Goal: Information Seeking & Learning: Compare options

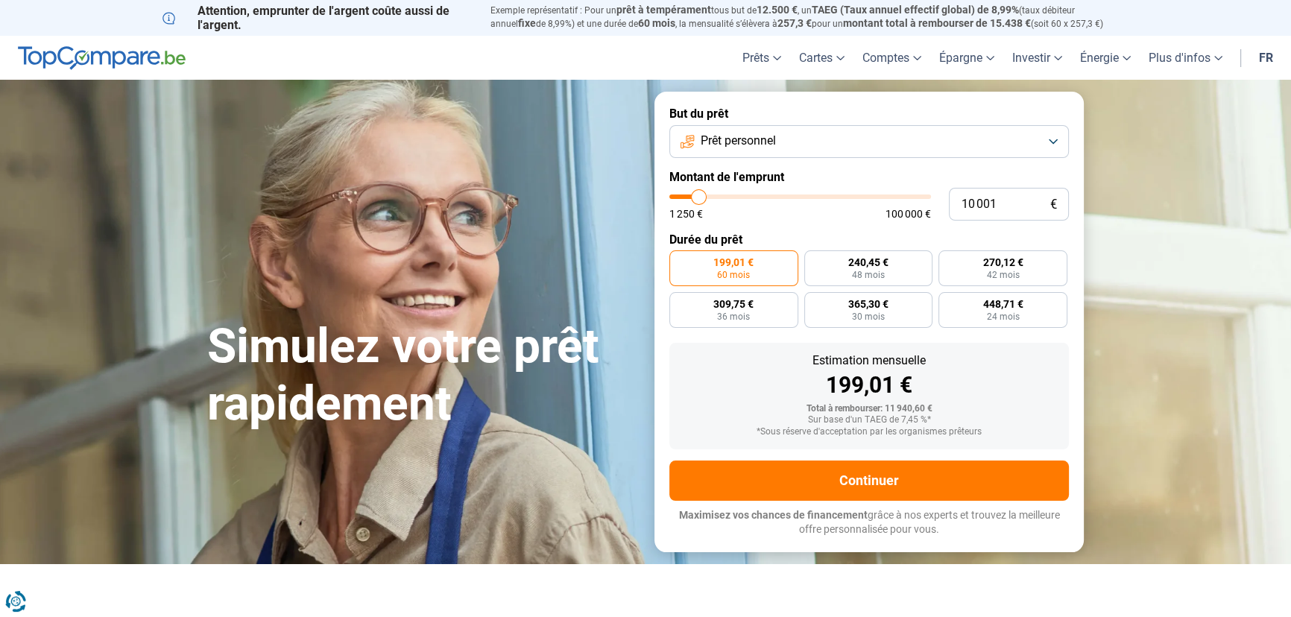
click at [820, 136] on button "Prêt personnel" at bounding box center [868, 141] width 399 height 33
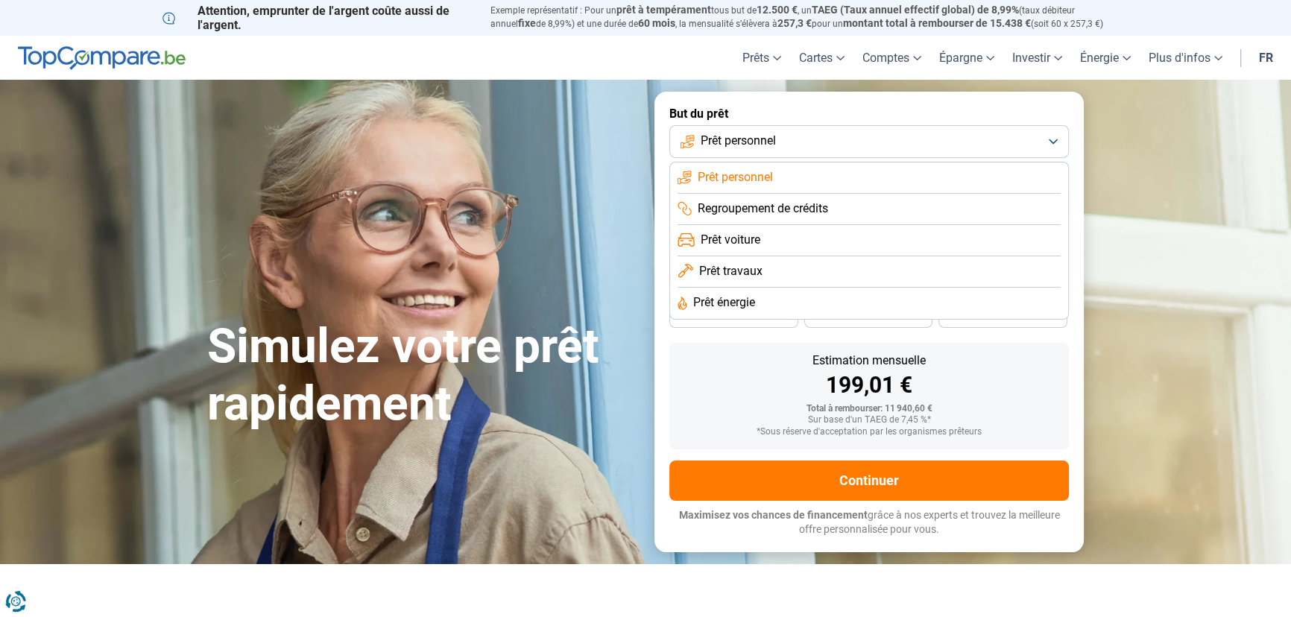
click at [820, 136] on button "Prêt personnel" at bounding box center [868, 141] width 399 height 33
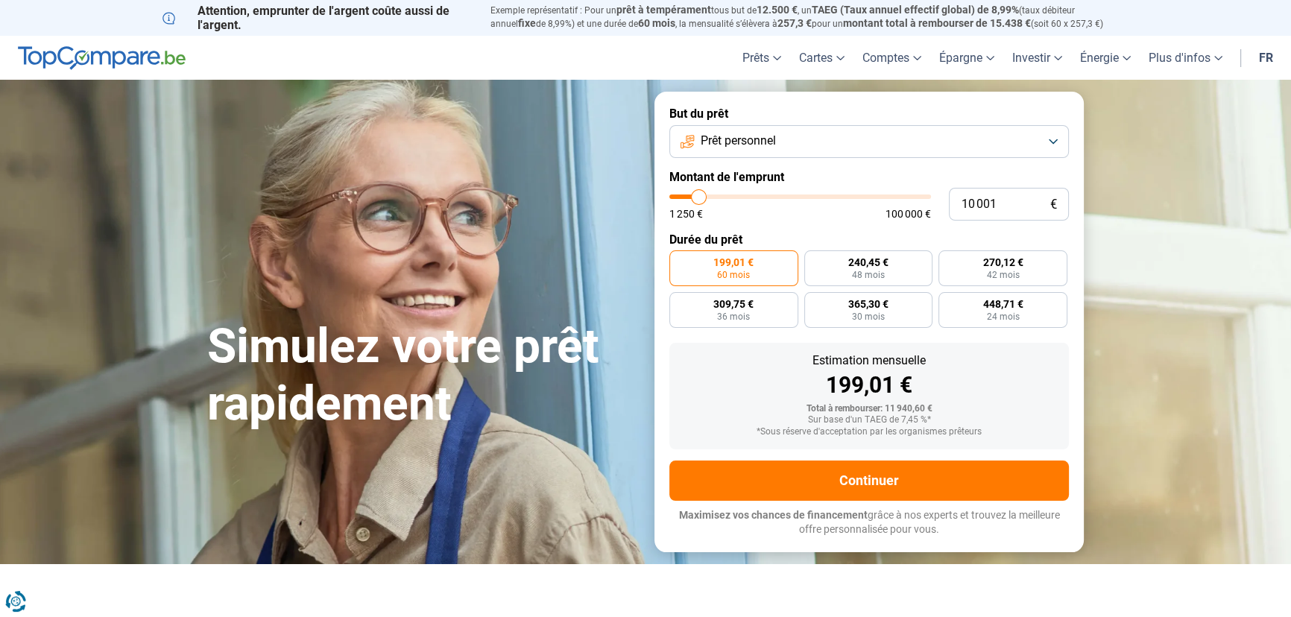
type input "8 750"
type input "8750"
type input "8 500"
type input "8500"
type input "8 250"
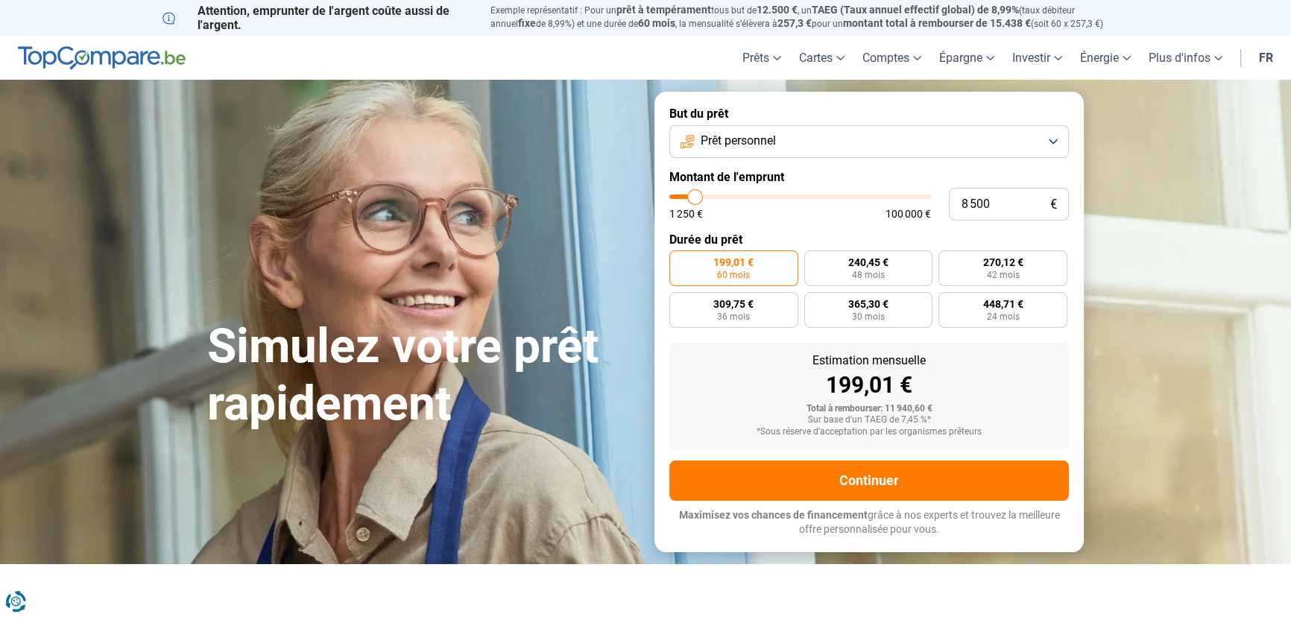
type input "8250"
type input "8 000"
type input "8000"
type input "7 500"
type input "7500"
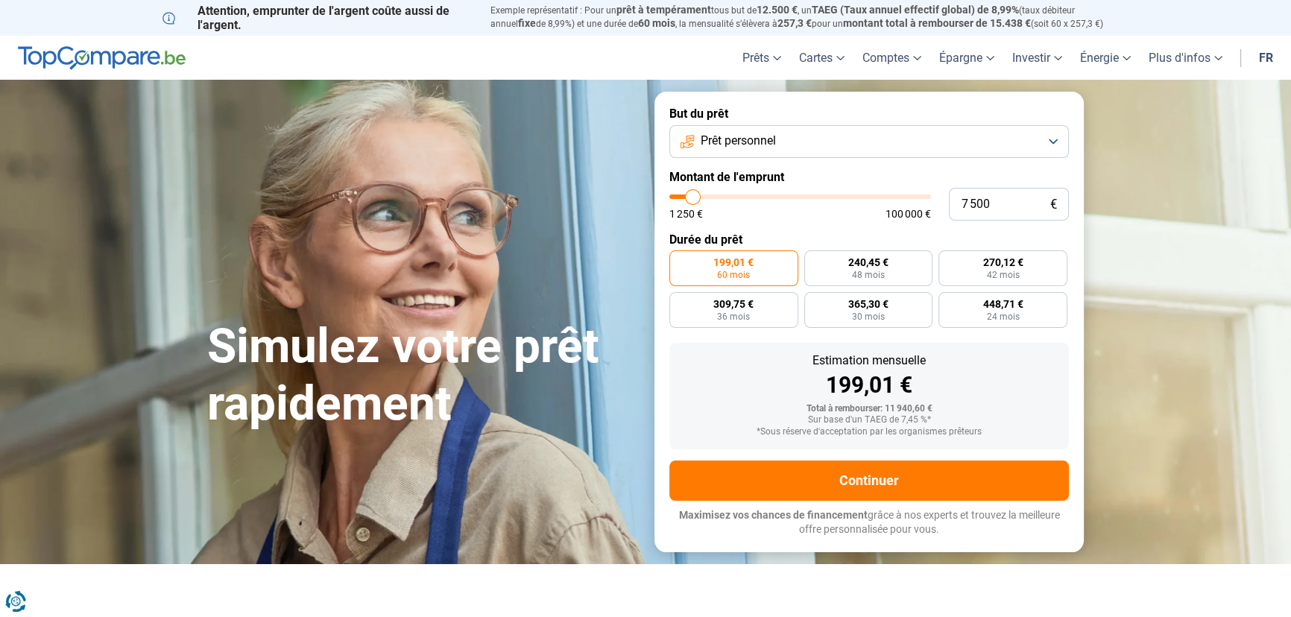
type input "7 250"
type input "7250"
type input "6 750"
type input "6750"
type input "6 500"
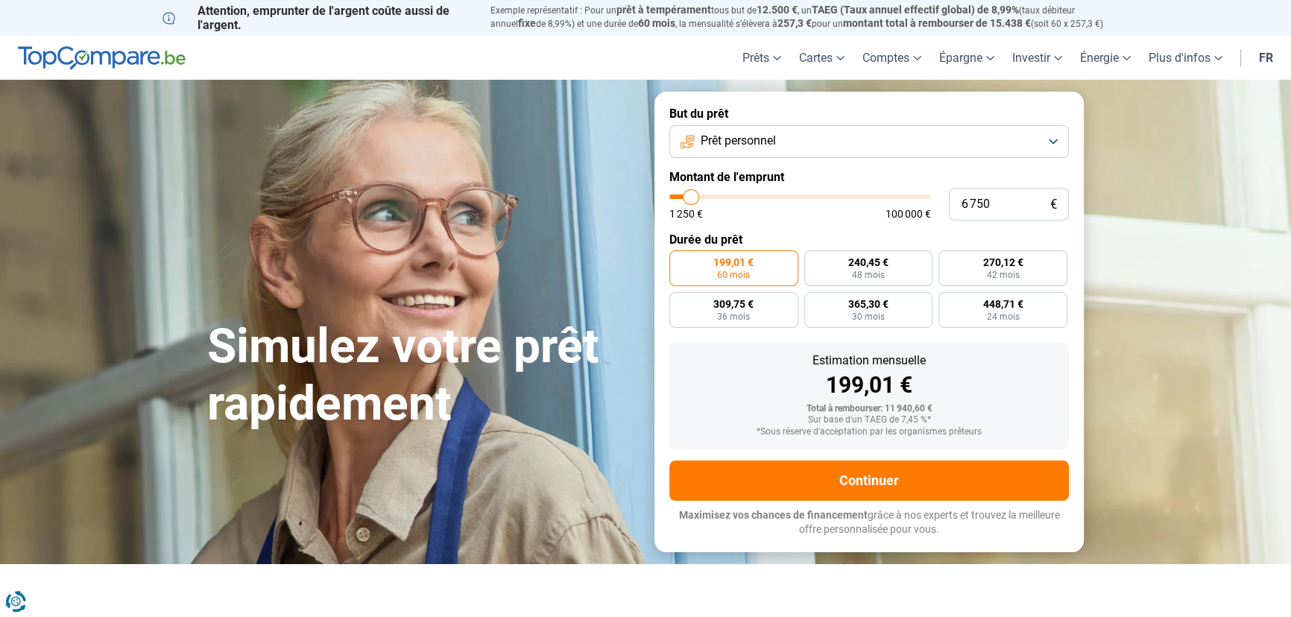
type input "6500"
type input "6 000"
type input "6000"
type input "5 500"
type input "5500"
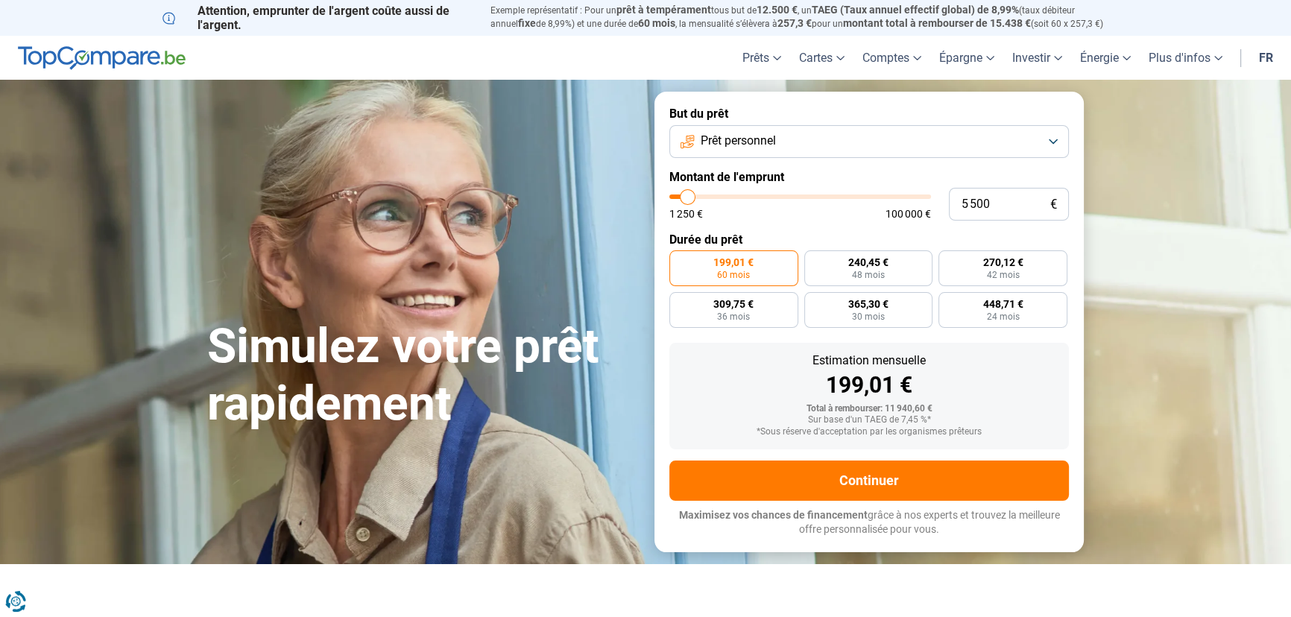
type input "5 250"
type input "5250"
type input "5 000"
drag, startPoint x: 697, startPoint y: 197, endPoint x: 686, endPoint y: 197, distance: 10.4
type input "5000"
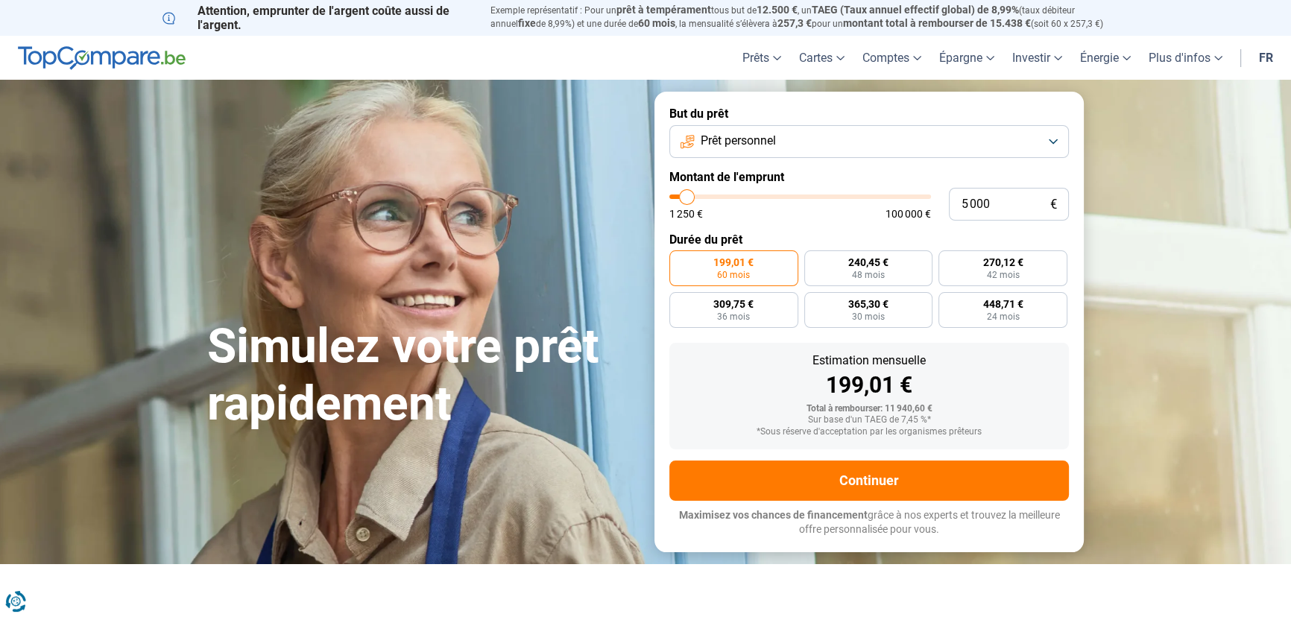
click at [686, 197] on input "range" at bounding box center [800, 197] width 262 height 4
radio input "true"
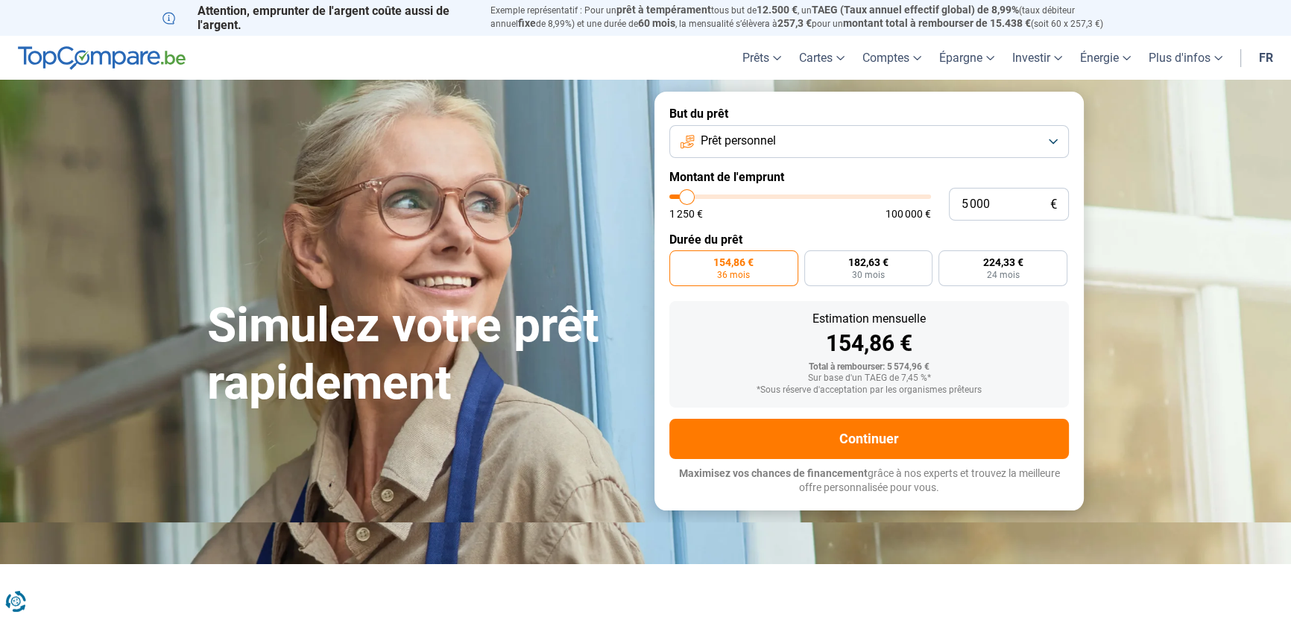
type input "5 250"
type input "5250"
type input "5 750"
type input "5750"
type input "6 000"
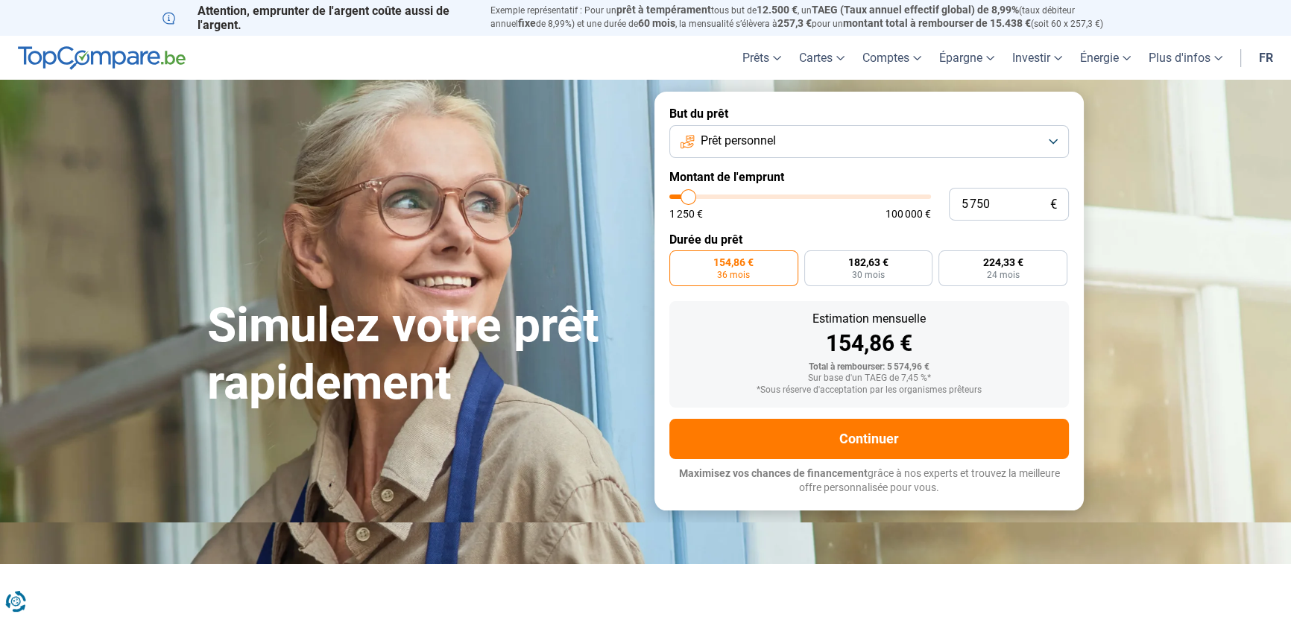
type input "6000"
type input "6 500"
type input "6500"
type input "6 750"
type input "6750"
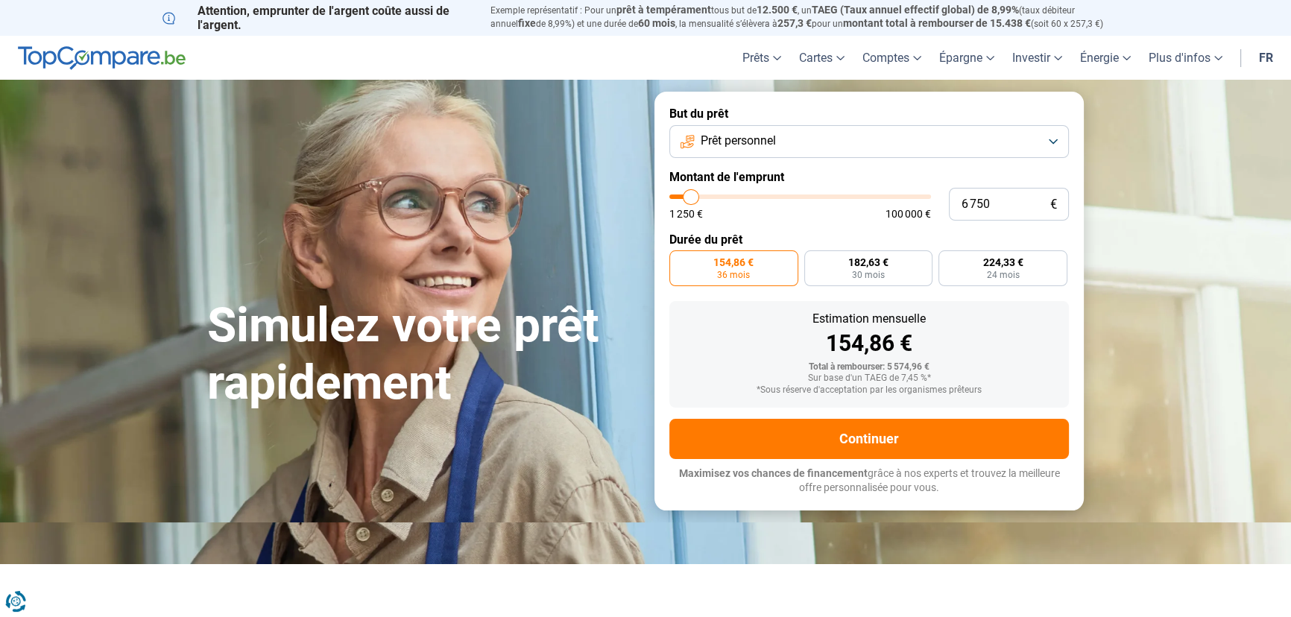
type input "7 000"
type input "7000"
type input "7 250"
type input "7250"
type input "7 500"
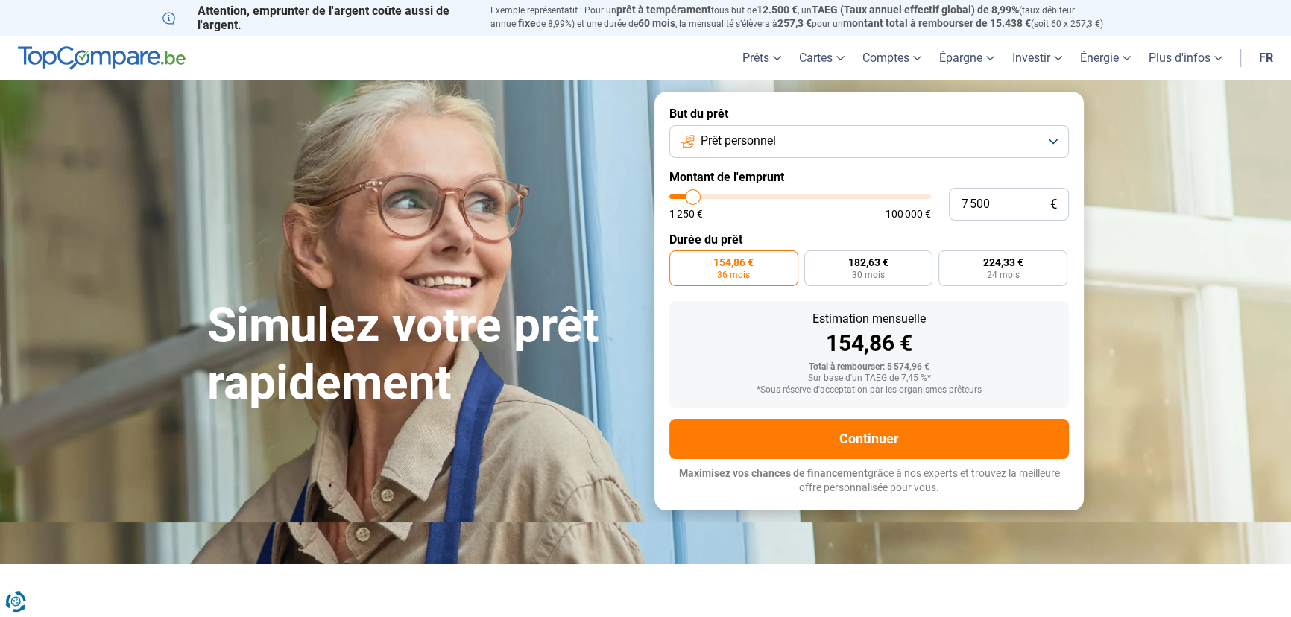
type input "7500"
click at [692, 197] on input "range" at bounding box center [800, 197] width 262 height 4
radio input "false"
type input "7 000"
type input "7000"
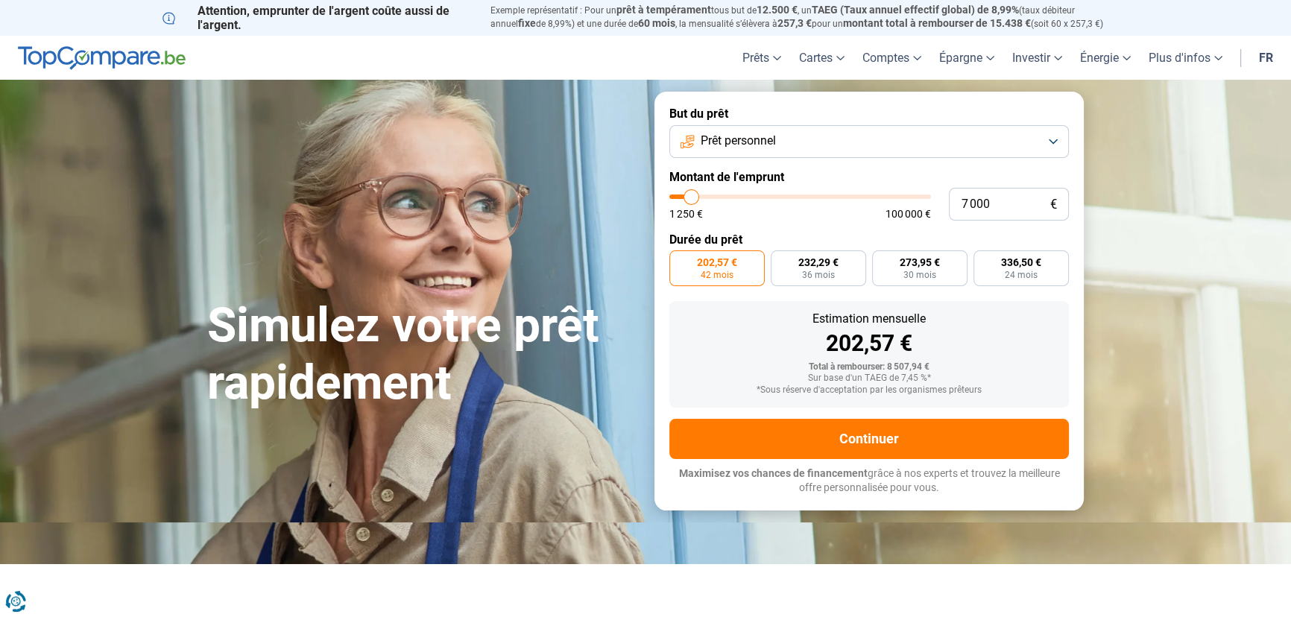
type input "6 500"
type input "6500"
type input "5 500"
type input "5500"
type input "5 250"
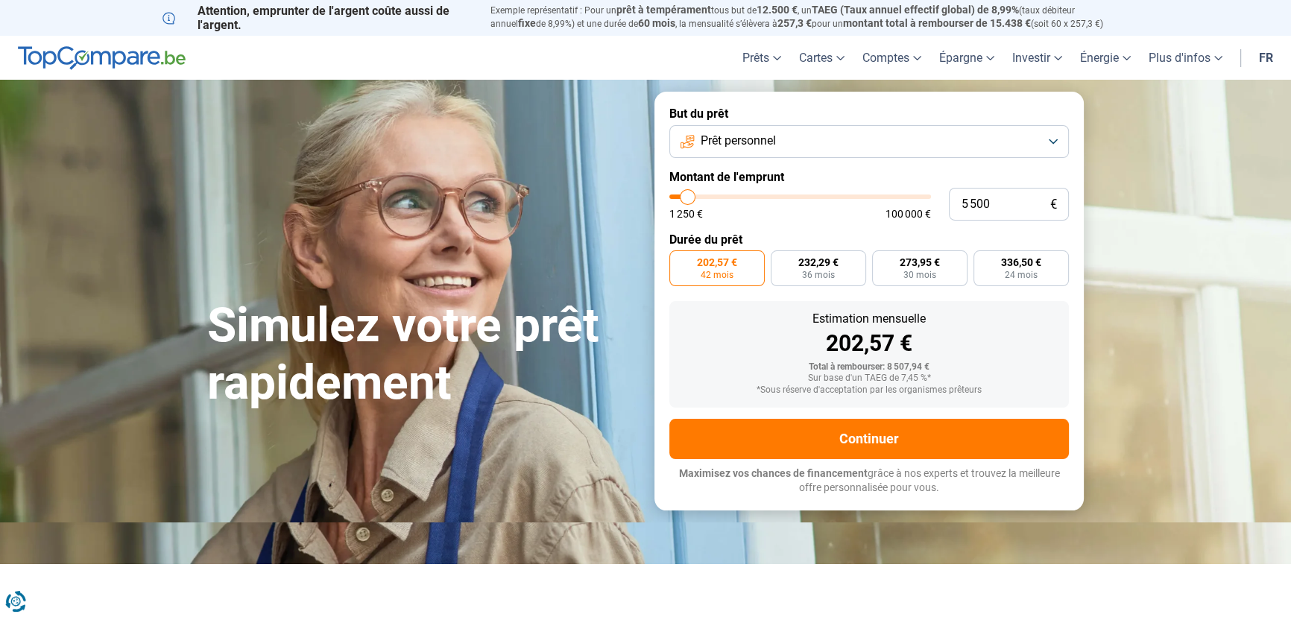
type input "5250"
type input "5 000"
type input "5000"
type input "4 750"
type input "4750"
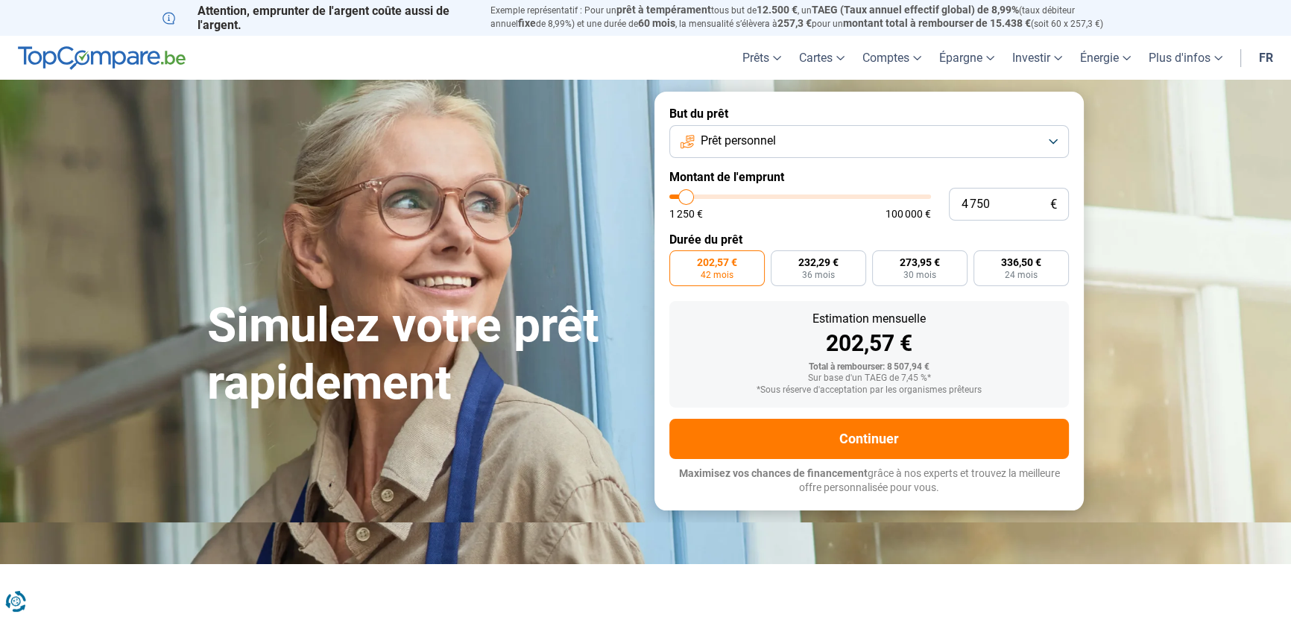
type input "4 500"
type input "4500"
type input "4 250"
type input "4250"
type input "4 000"
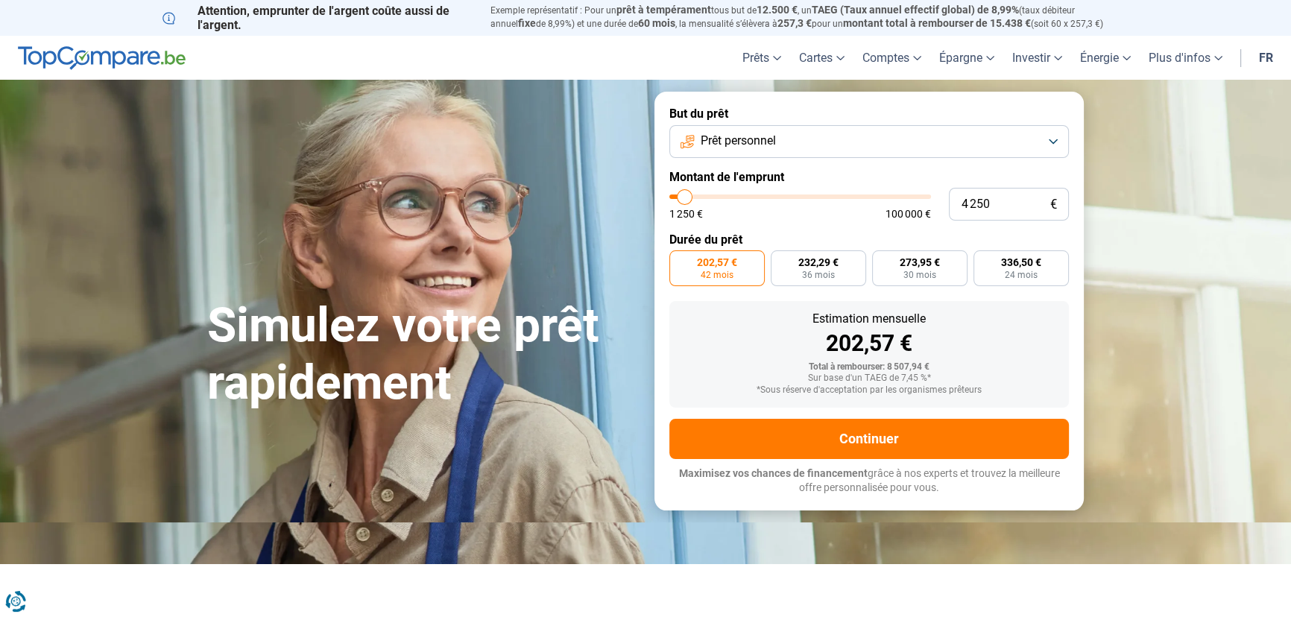
type input "4000"
type input "3 250"
type input "3250"
type input "3 000"
type input "3000"
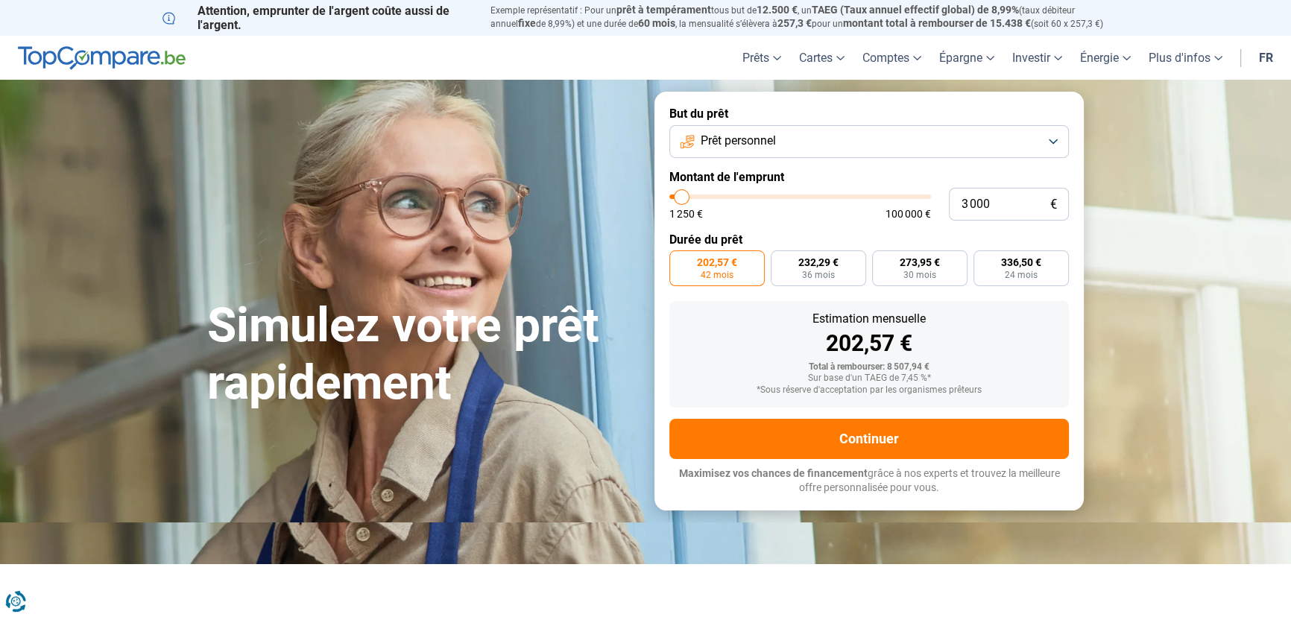
type input "2 750"
type input "2750"
type input "2 500"
type input "2500"
type input "2 250"
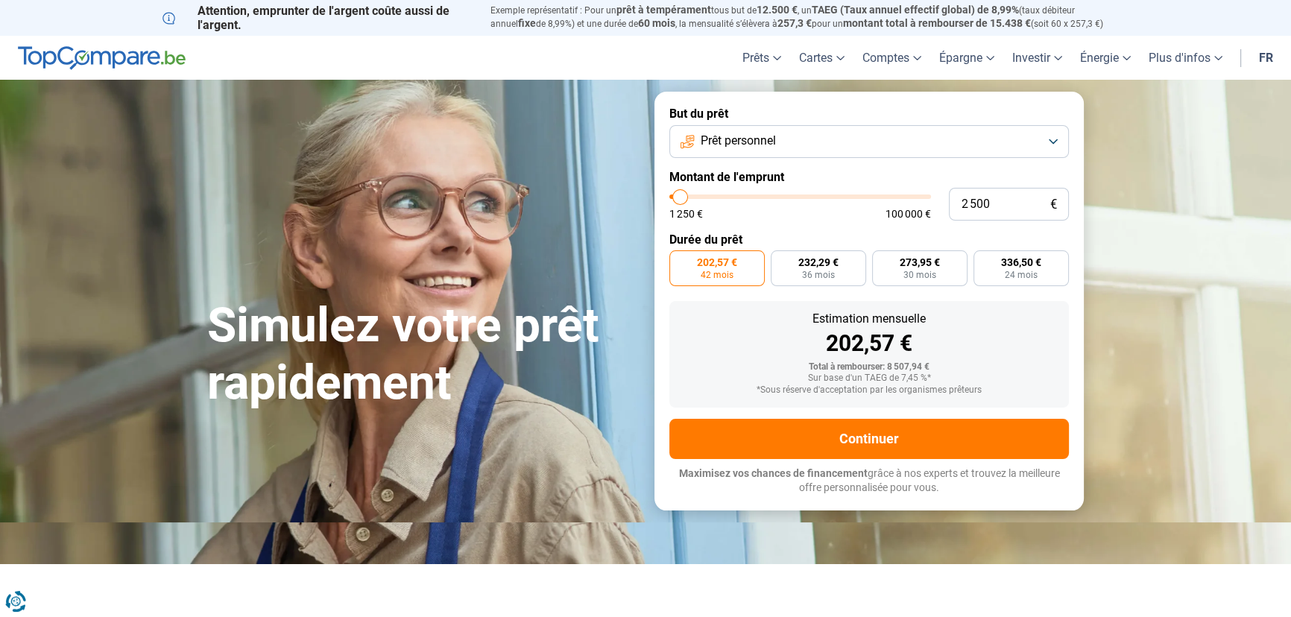
type input "2250"
type input "2 000"
type input "2000"
type input "1 750"
type input "1750"
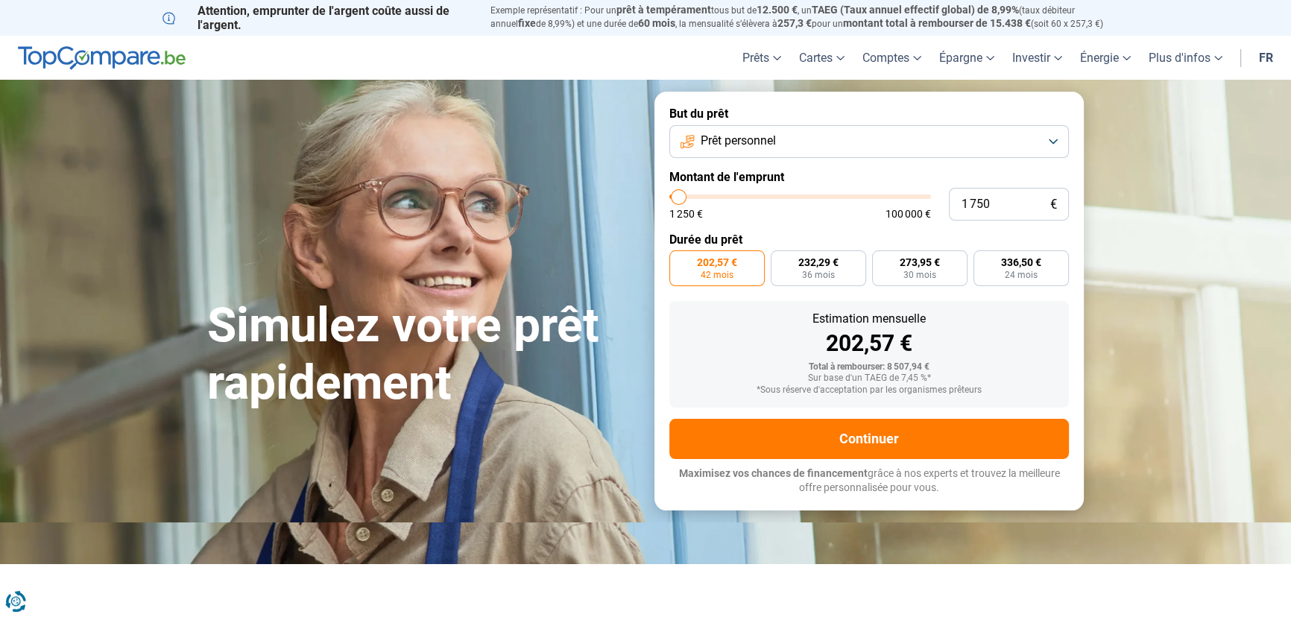
type input "1 250"
drag, startPoint x: 692, startPoint y: 197, endPoint x: 677, endPoint y: 197, distance: 14.9
type input "1250"
click at [677, 197] on input "range" at bounding box center [800, 197] width 262 height 4
radio input "true"
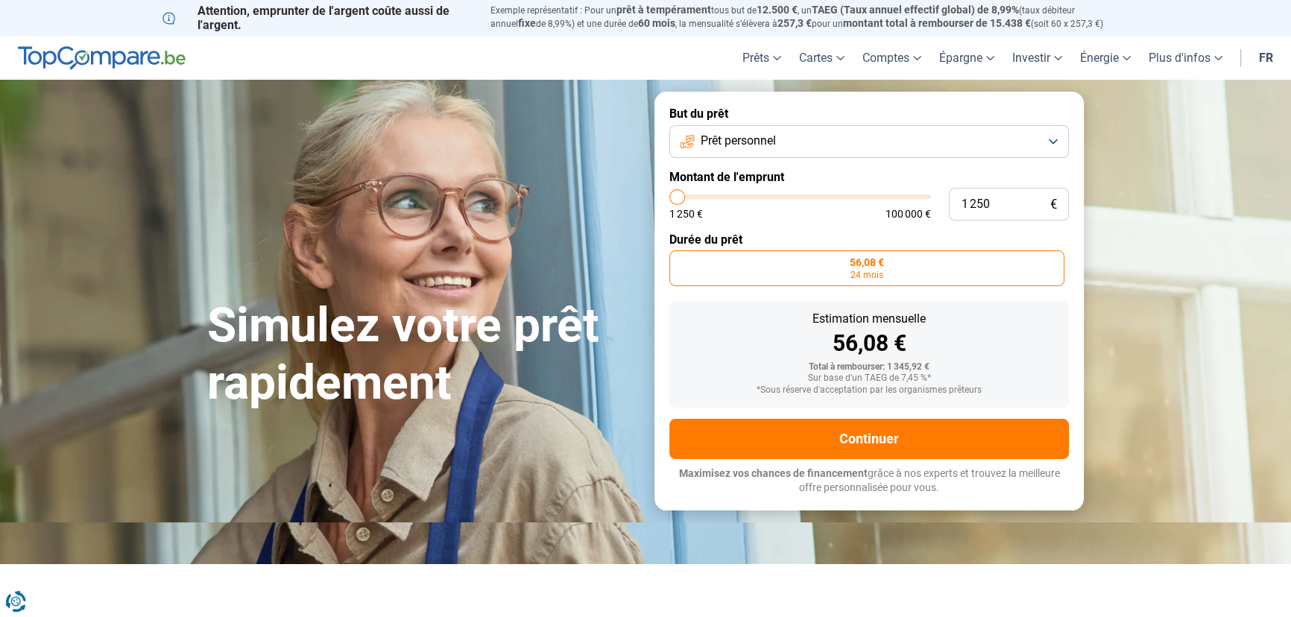
type input "1 500"
type input "1500"
type input "2 000"
type input "2000"
type input "2 250"
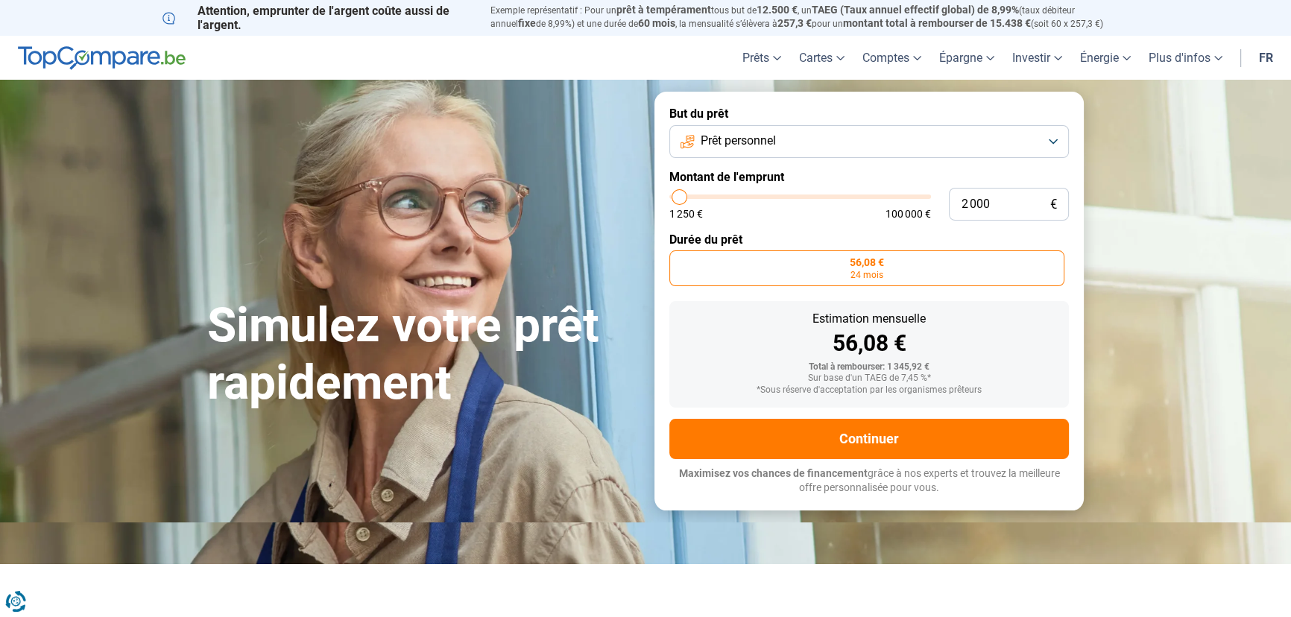
type input "2250"
type input "2 500"
type input "2500"
type input "2 750"
type input "2750"
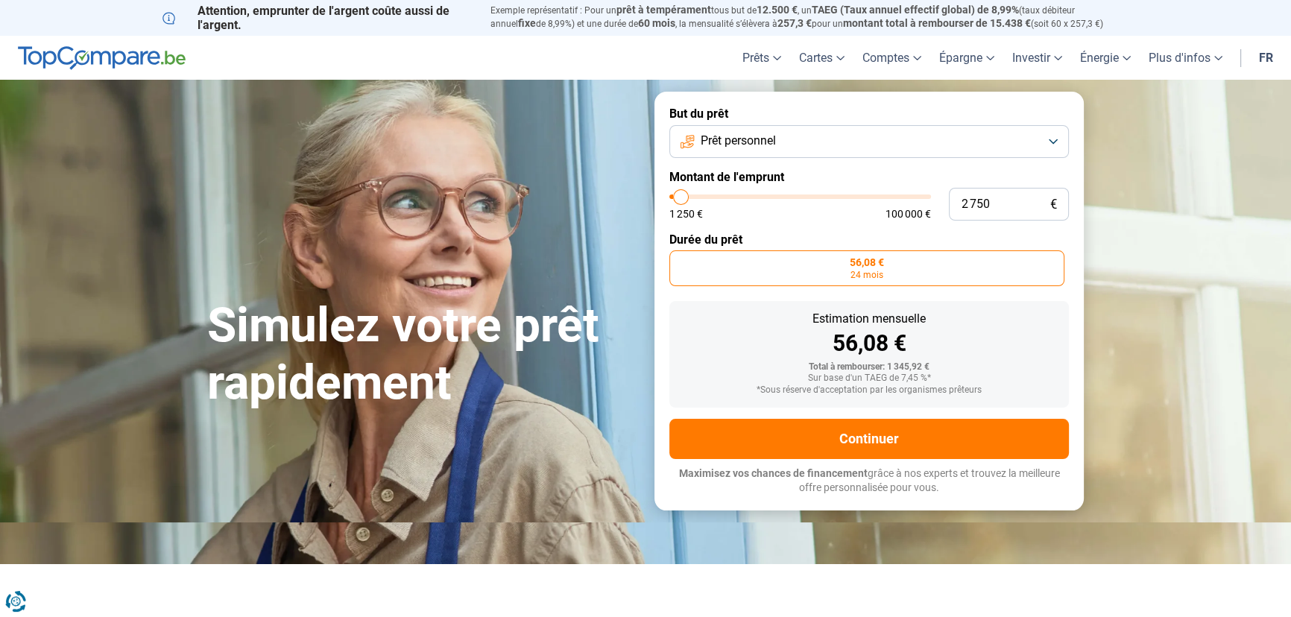
type input "3 000"
type input "3000"
type input "3 750"
type input "3750"
type input "4 000"
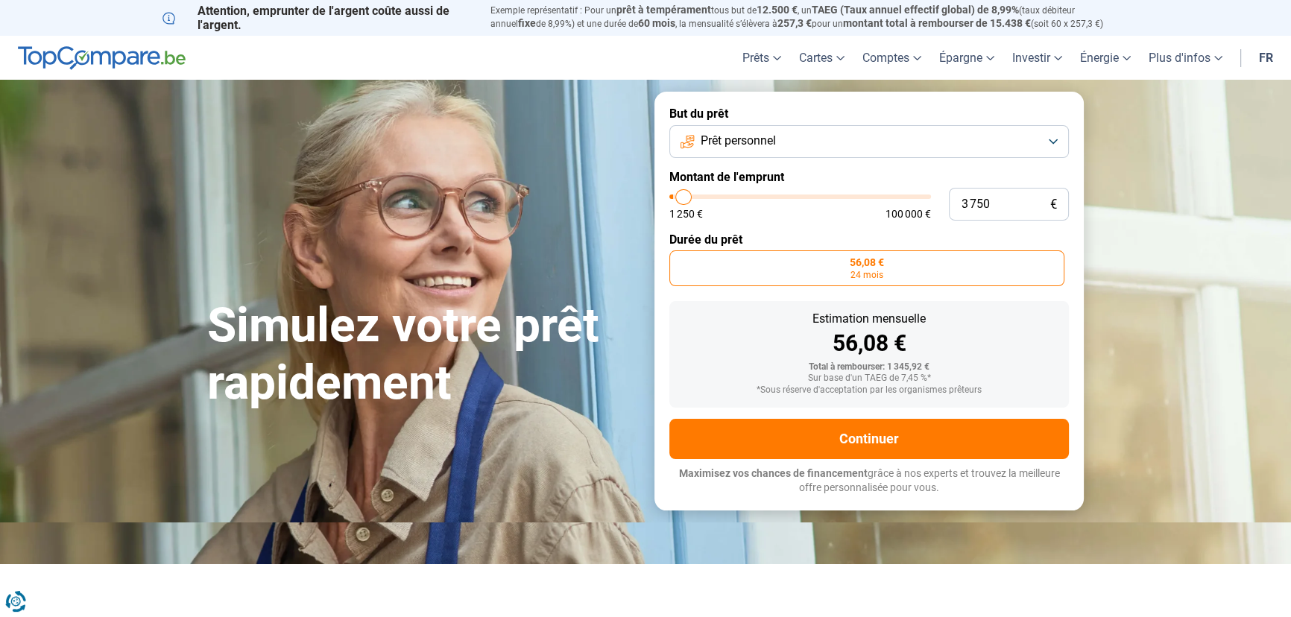
type input "4000"
type input "4 250"
type input "4250"
click at [685, 197] on input "range" at bounding box center [800, 197] width 262 height 4
radio input "false"
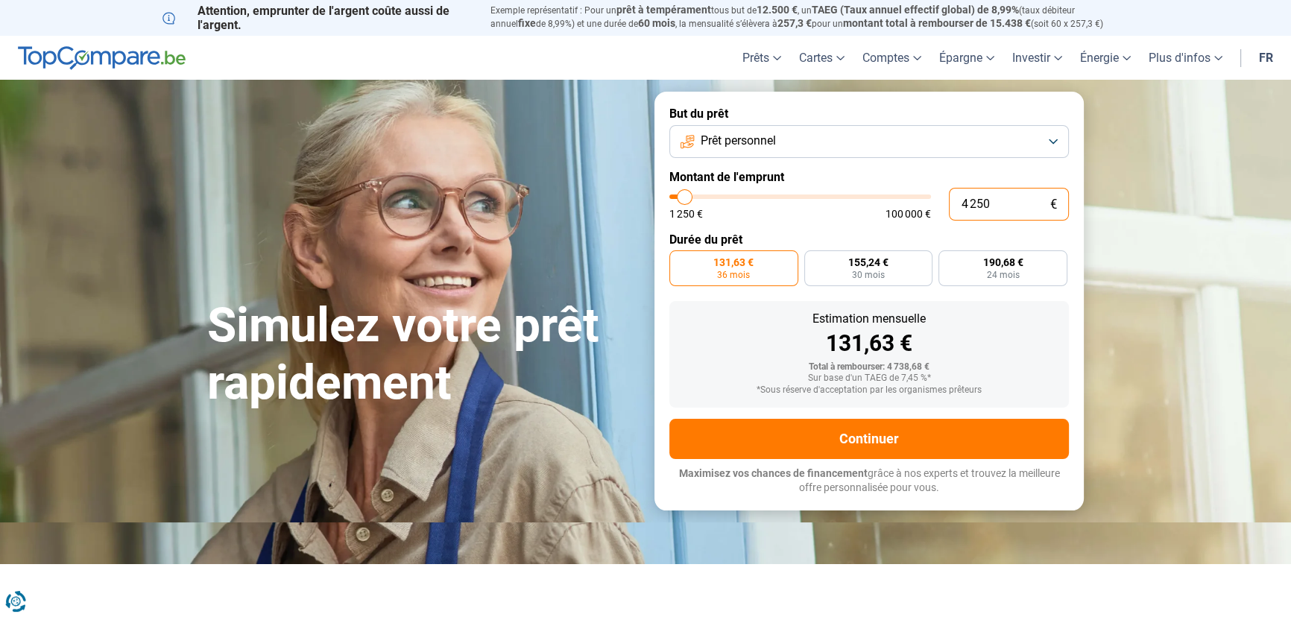
drag, startPoint x: 968, startPoint y: 206, endPoint x: 1016, endPoint y: 210, distance: 47.9
click at [1016, 210] on input "4 250" at bounding box center [1009, 204] width 120 height 33
type input "40"
type input "1250"
type input "400"
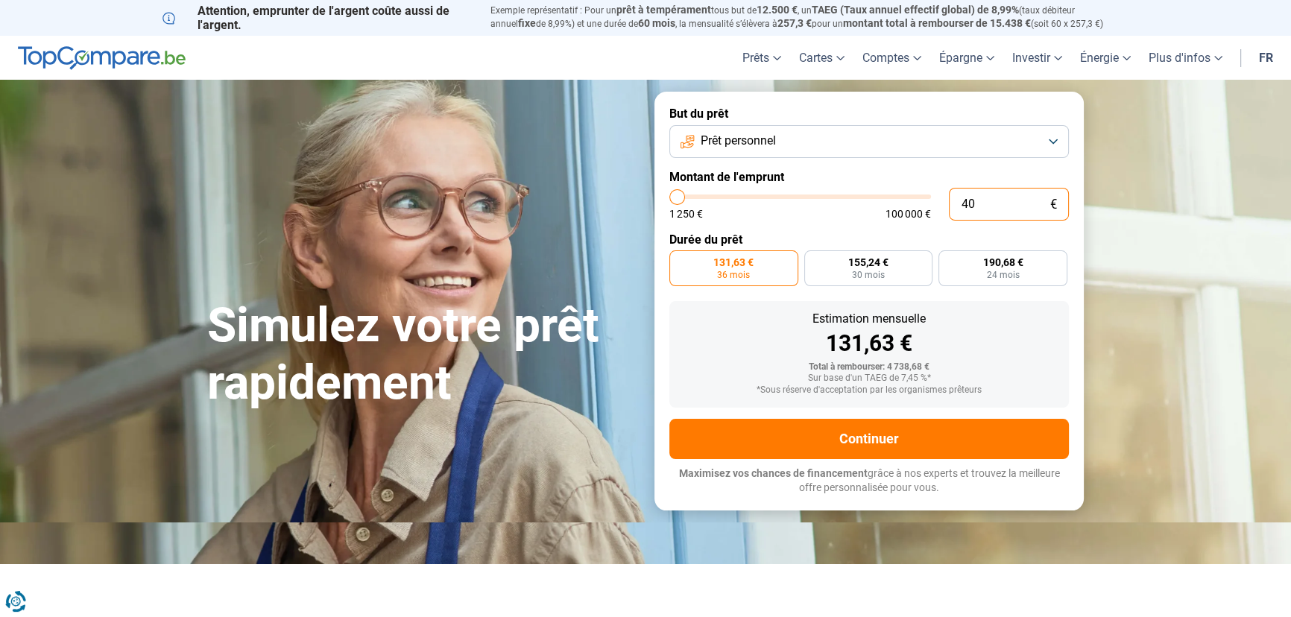
type input "1250"
type input "4 000"
type input "4000"
drag, startPoint x: 967, startPoint y: 206, endPoint x: 953, endPoint y: 203, distance: 14.3
click at [953, 203] on input "4 000" at bounding box center [1009, 204] width 120 height 33
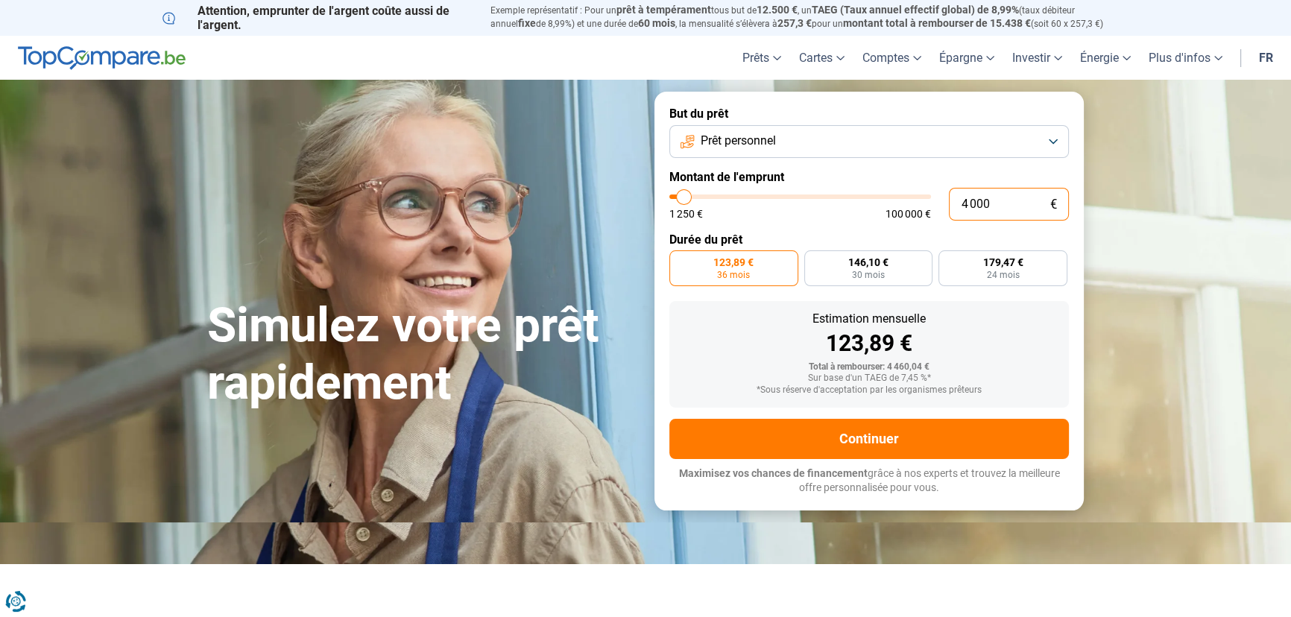
type input "5 000"
type input "5000"
click at [1068, 231] on form "But du prêt Prêt personnel Montant de l'emprunt 5 000 € 1 250 € 100 000 € Durée…" at bounding box center [868, 301] width 429 height 418
drag, startPoint x: 967, startPoint y: 207, endPoint x: 957, endPoint y: 207, distance: 10.4
click at [957, 207] on input "5 000" at bounding box center [1009, 204] width 120 height 33
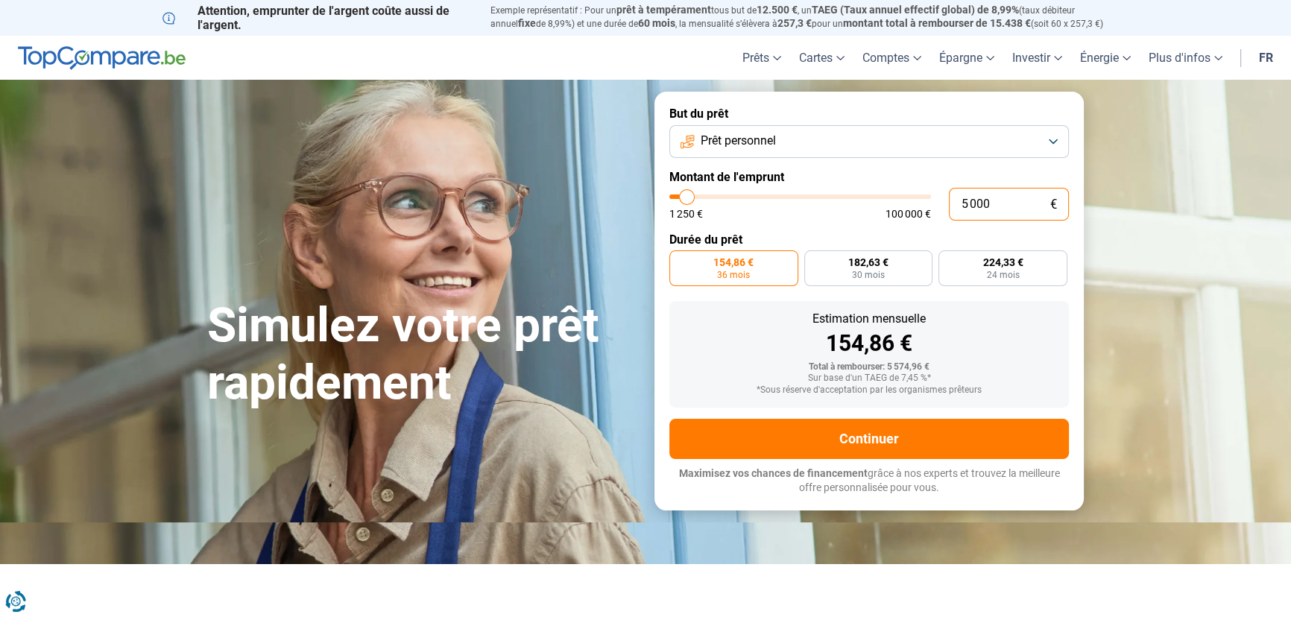
type input "4 000"
type input "4000"
type input "4 000"
click at [1064, 241] on label "Durée du prêt" at bounding box center [868, 240] width 399 height 14
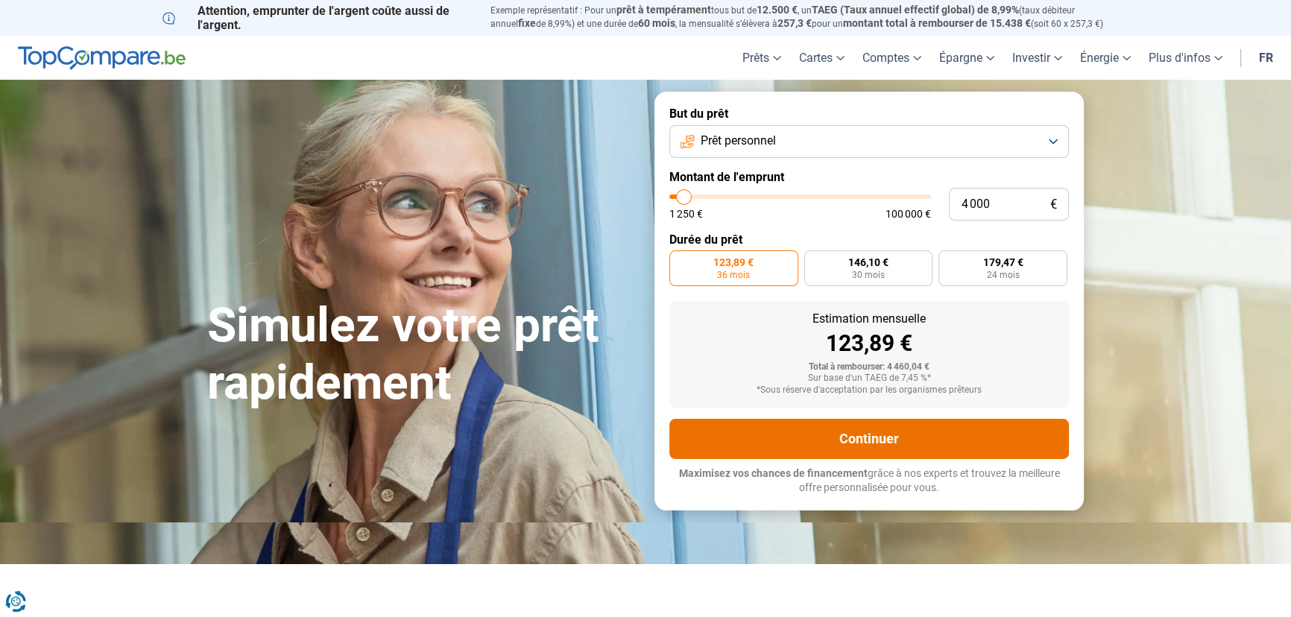
click at [901, 439] on button "Continuer" at bounding box center [868, 439] width 399 height 40
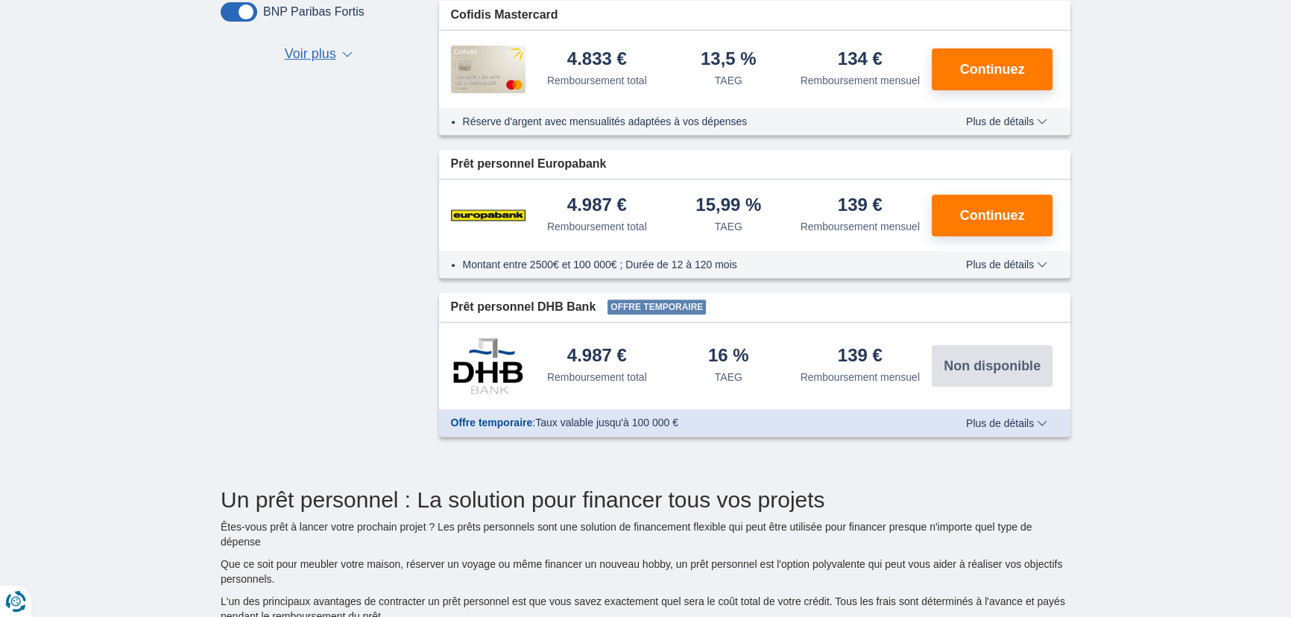
scroll to position [610, 0]
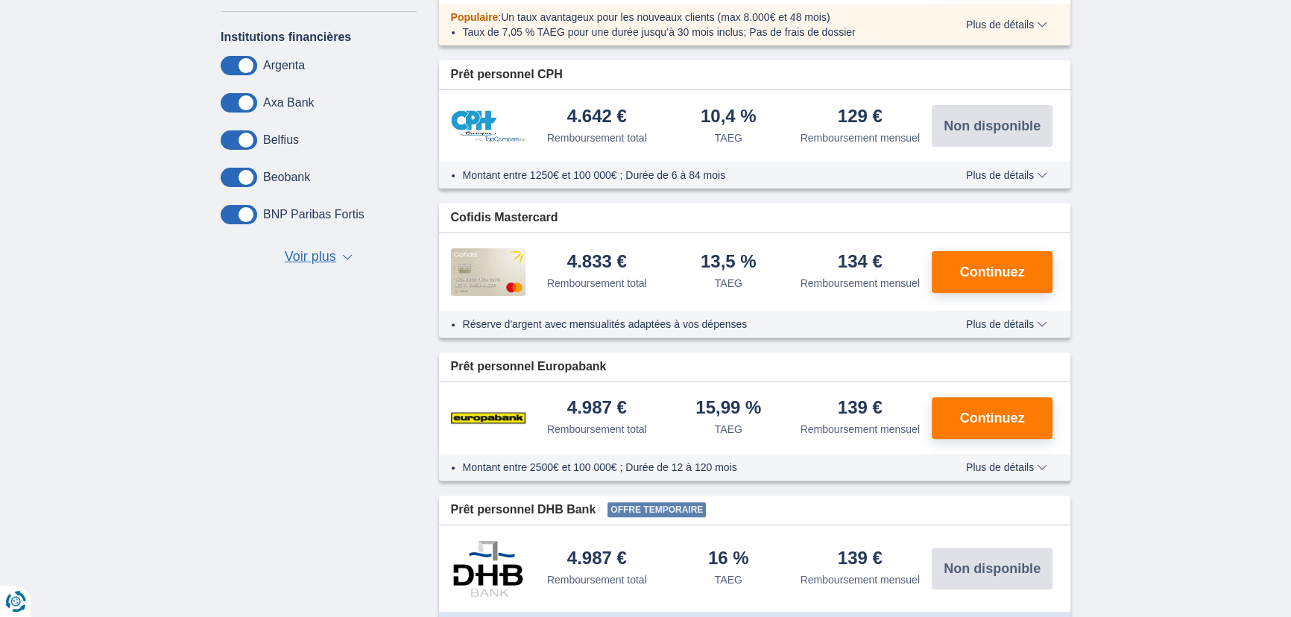
click at [320, 259] on span "Voir plus" at bounding box center [310, 256] width 51 height 19
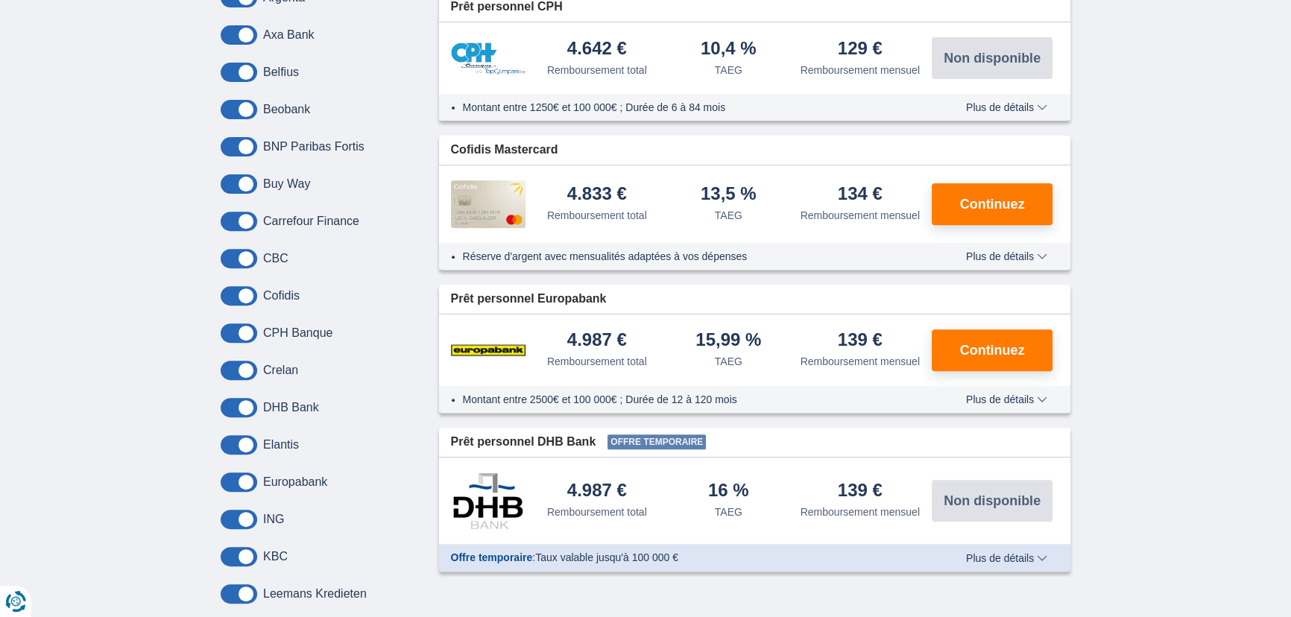
scroll to position [745, 0]
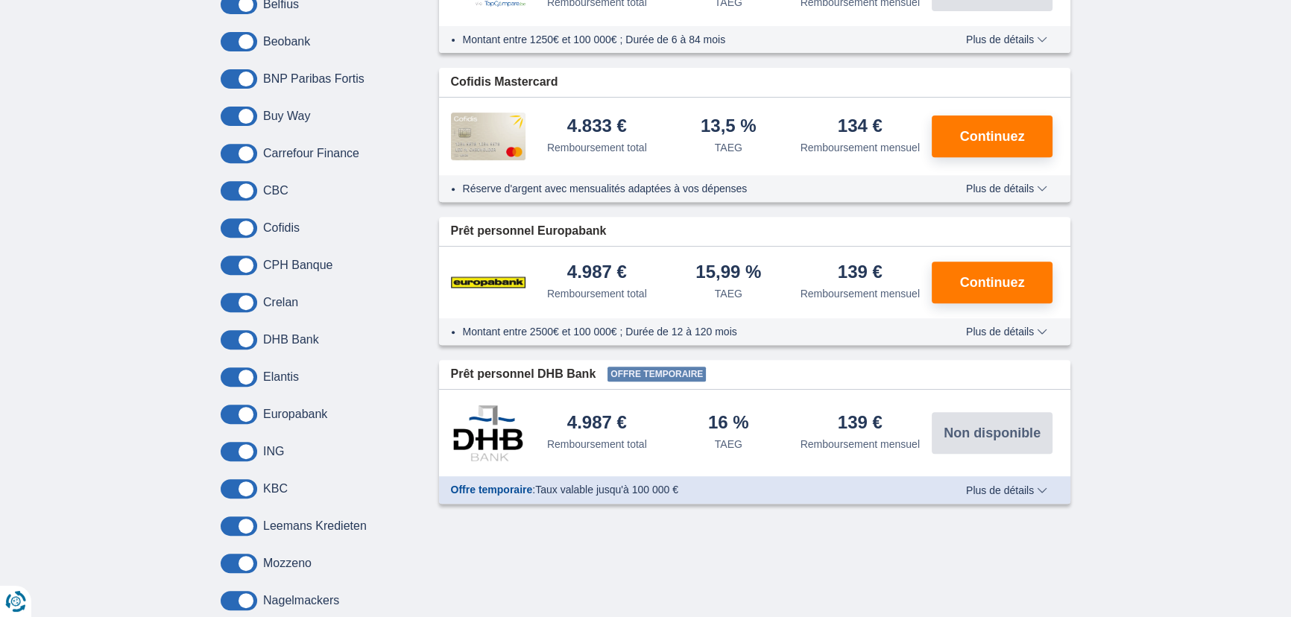
click at [1045, 332] on span "Plus de détails" at bounding box center [1006, 331] width 81 height 10
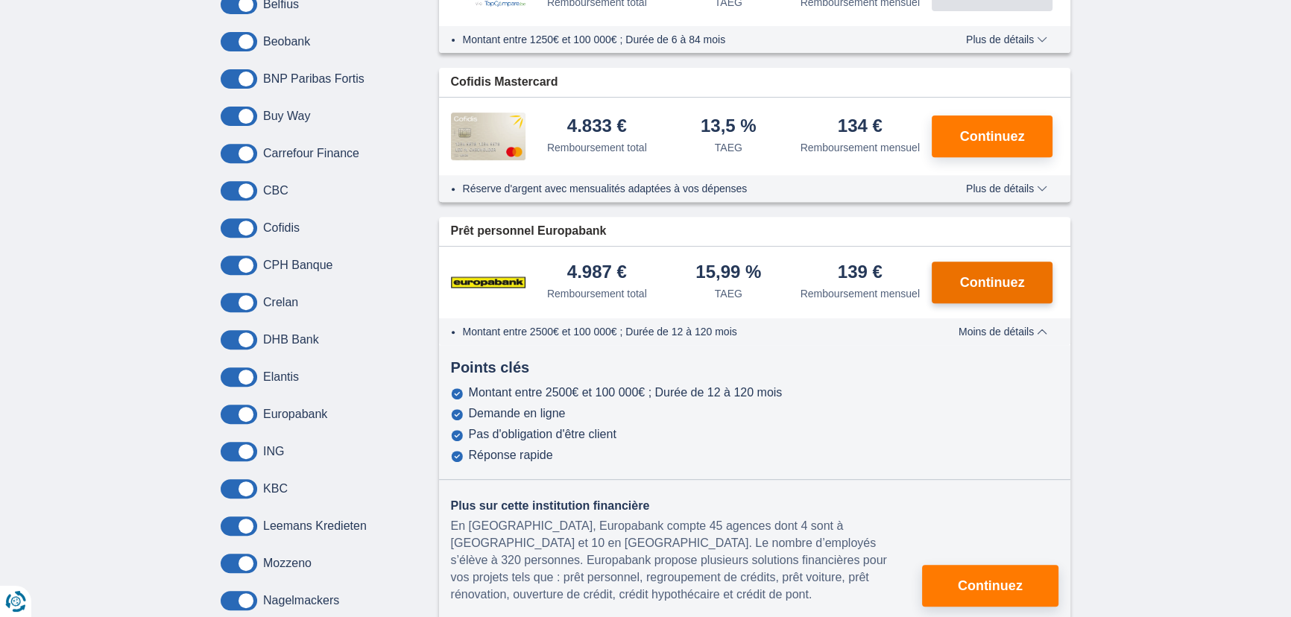
click at [1007, 276] on span "Continuez" at bounding box center [992, 282] width 65 height 13
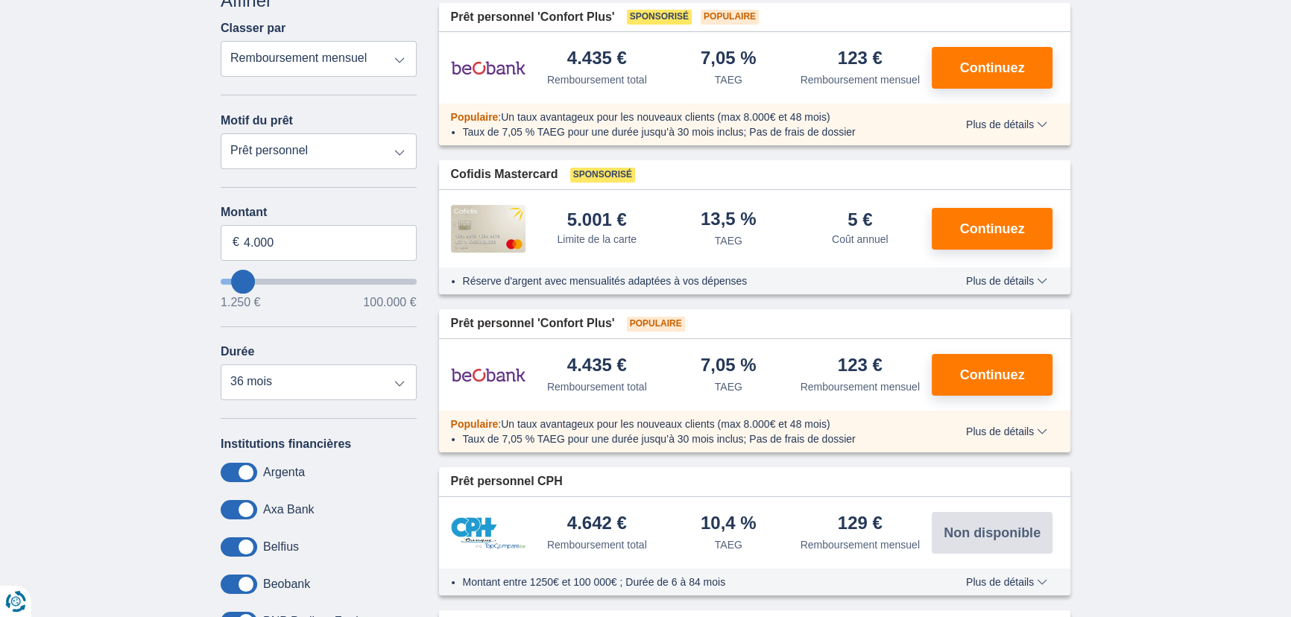
scroll to position [0, 0]
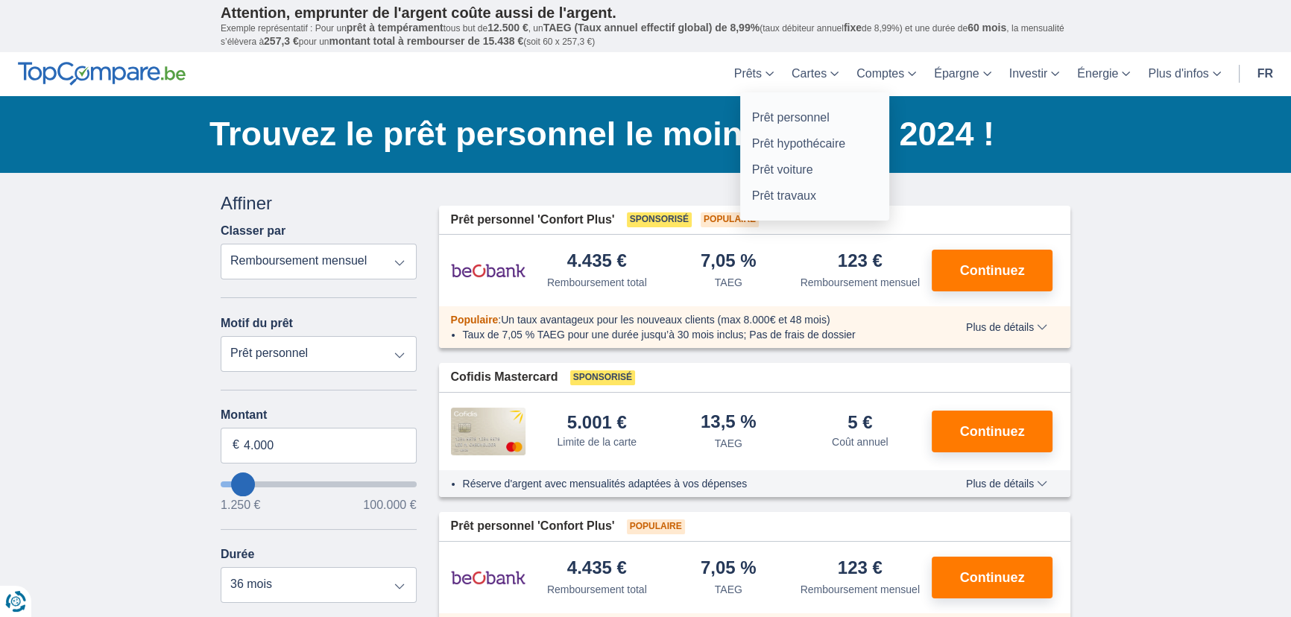
click at [750, 72] on link "Prêts" at bounding box center [753, 74] width 57 height 44
